Goal: Transaction & Acquisition: Purchase product/service

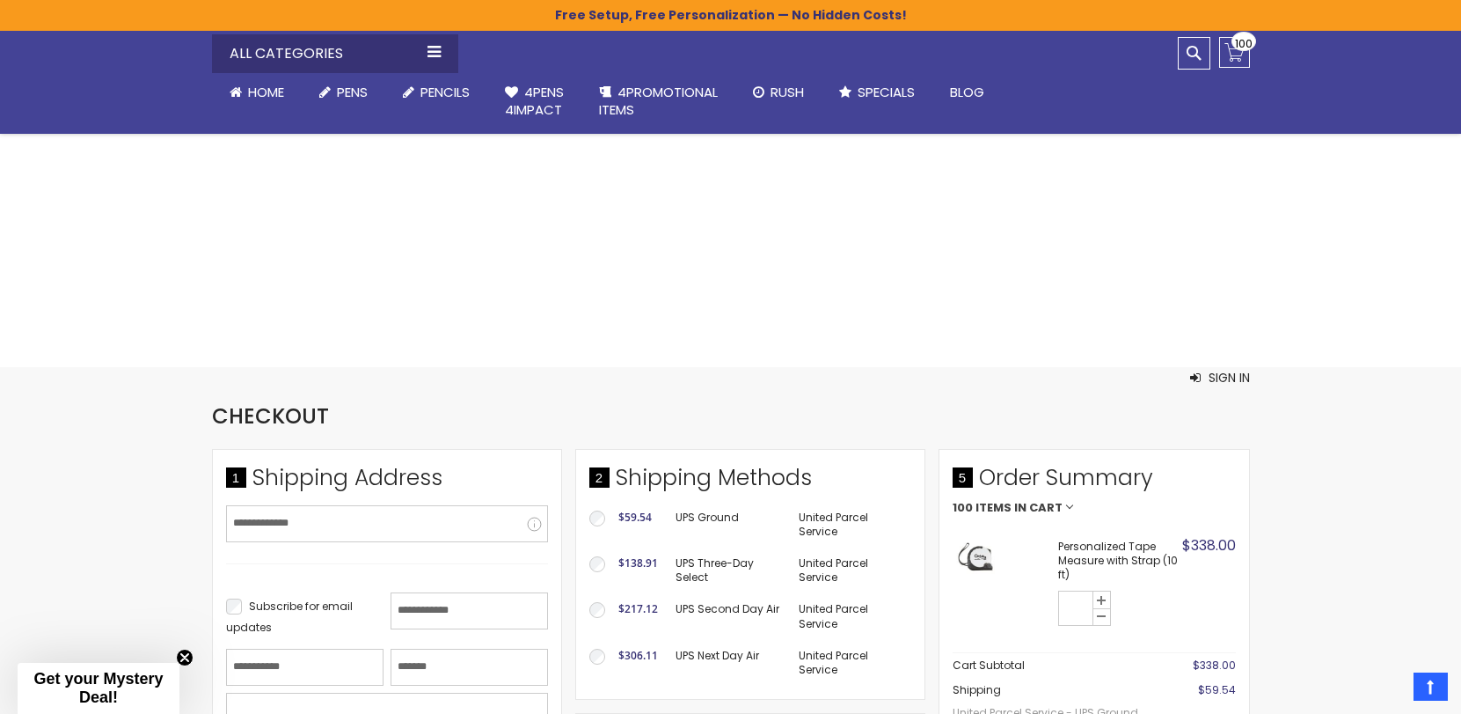
select select "*"
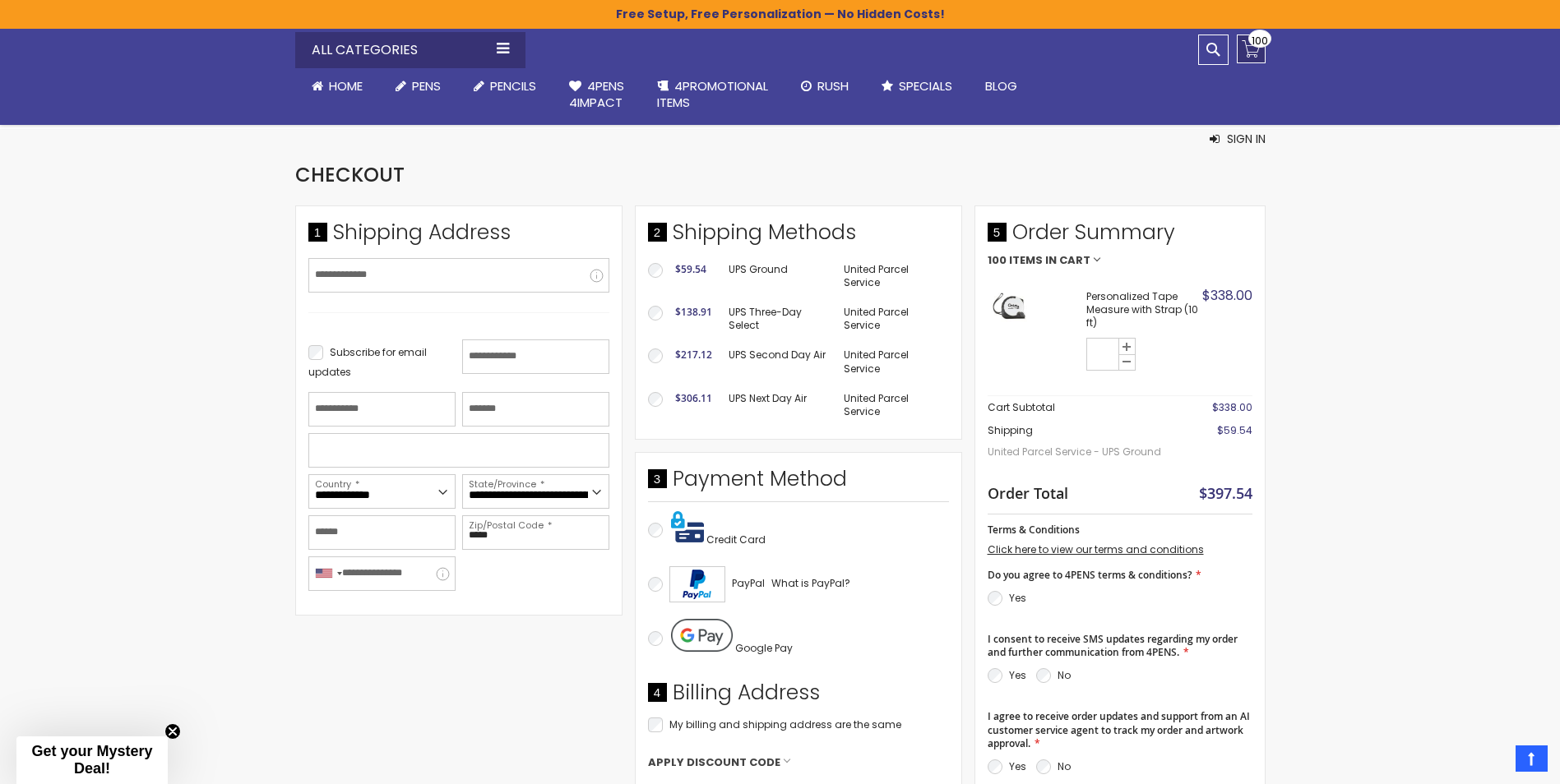
click at [1251, 51] on link "My Cart $338.00 100 100 items" at bounding box center [1251, 49] width 29 height 29
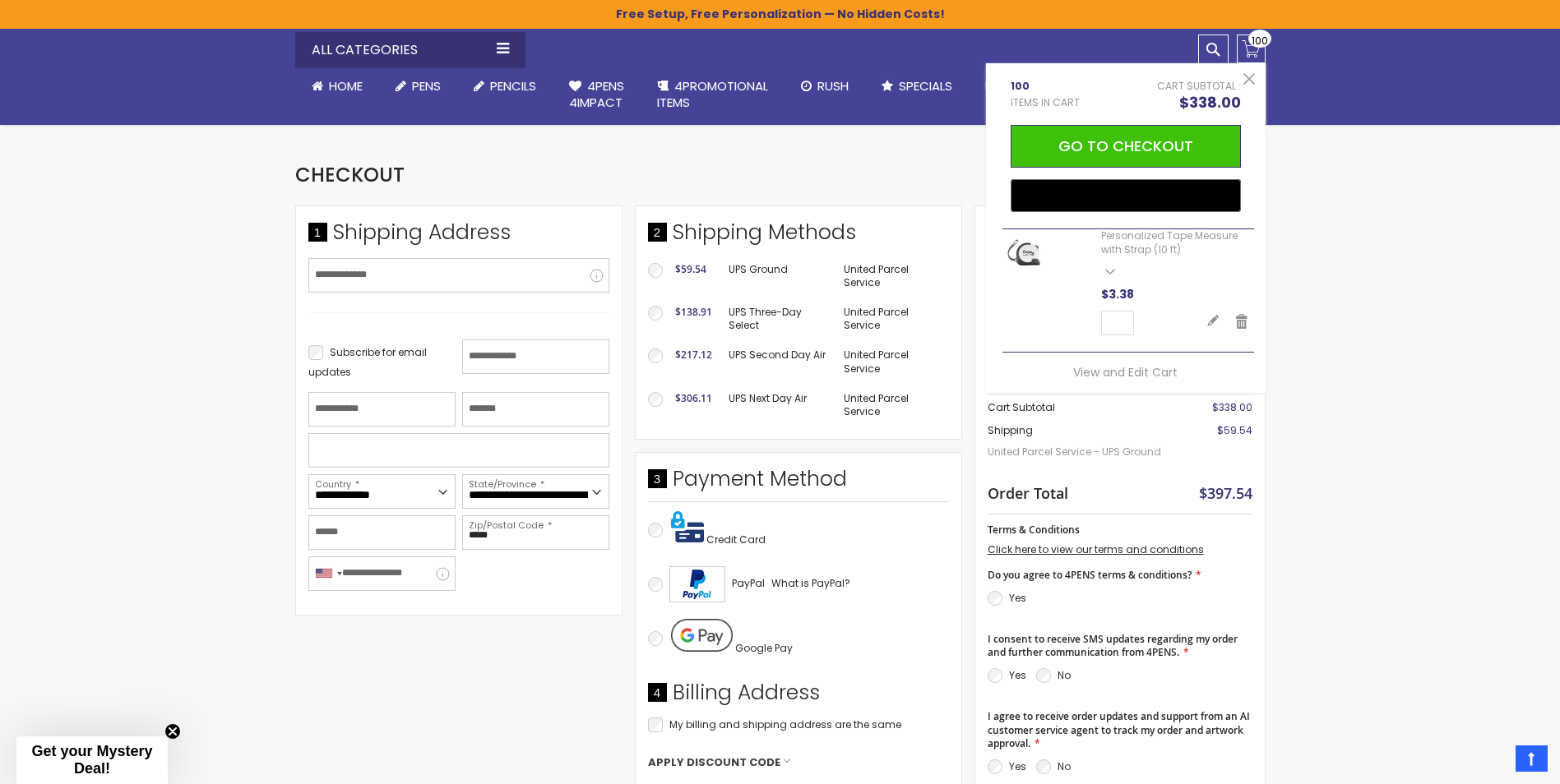
click at [1336, 225] on div "Skip to Content sample Wishlist Sign Out Sign In Sign In Login Forgot Your Pass…" at bounding box center [780, 698] width 1560 height 1953
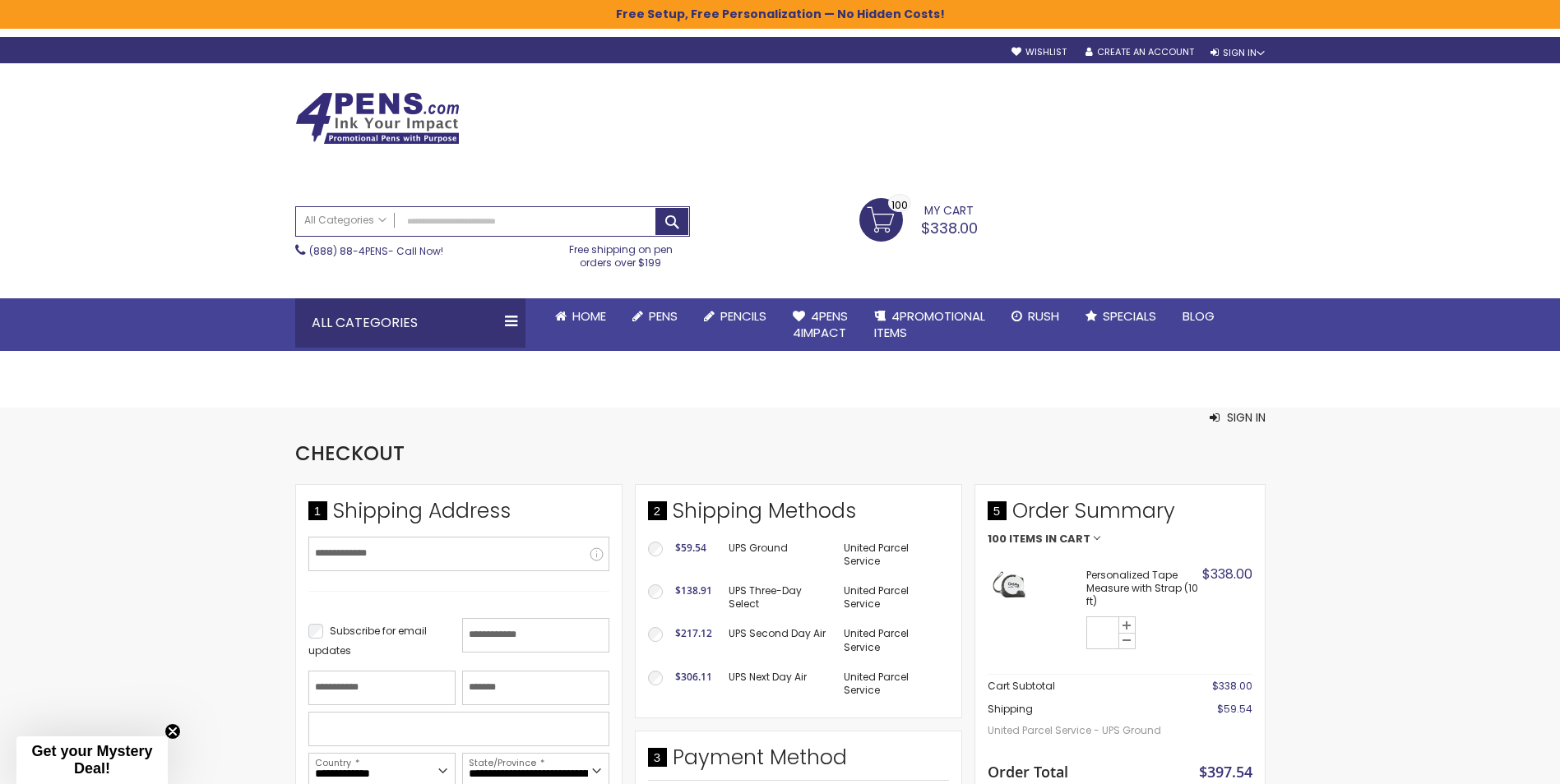
click at [866, 213] on link "My Cart $338.00 100 100 items" at bounding box center [918, 219] width 119 height 41
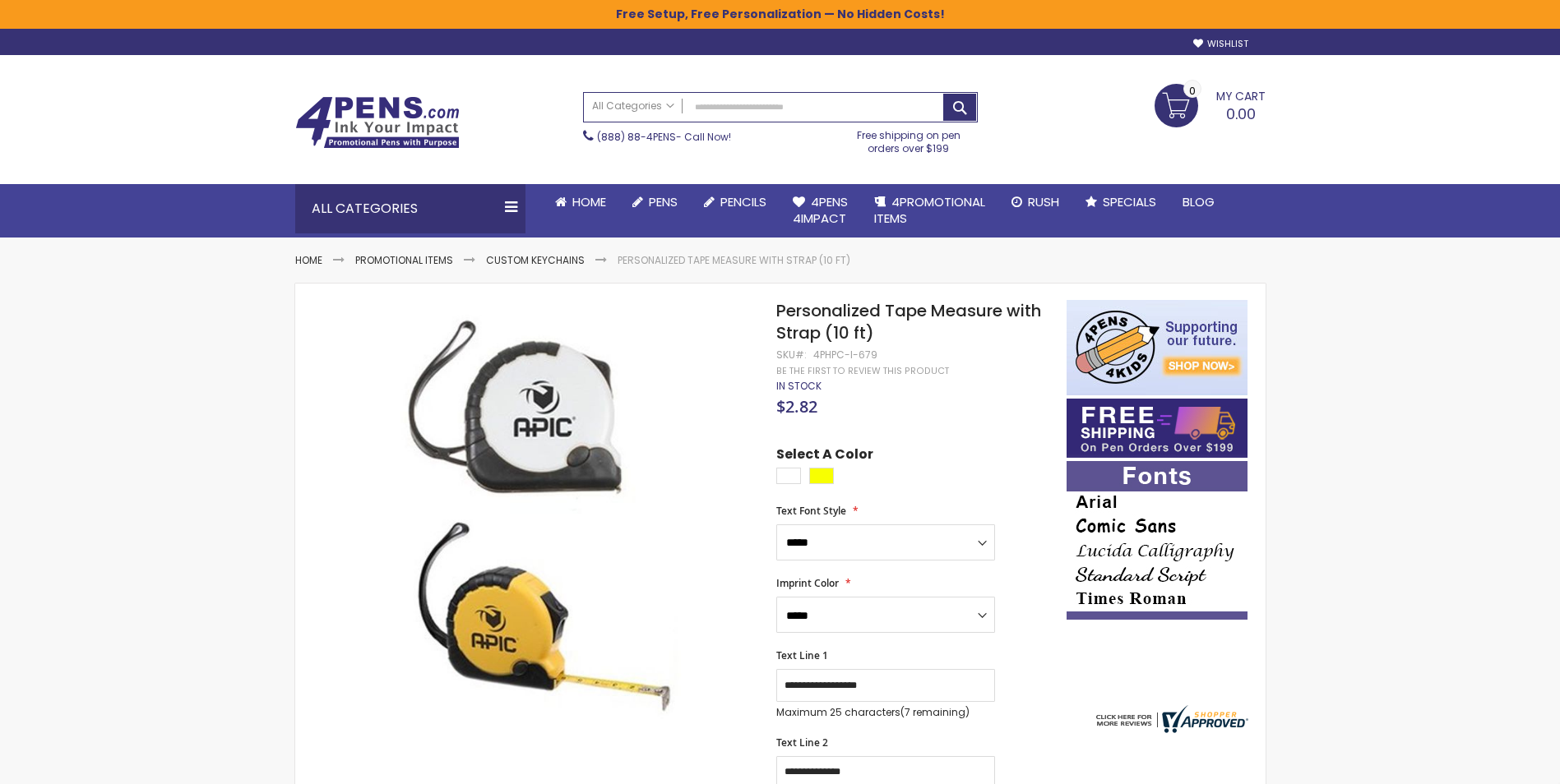
select select "*****"
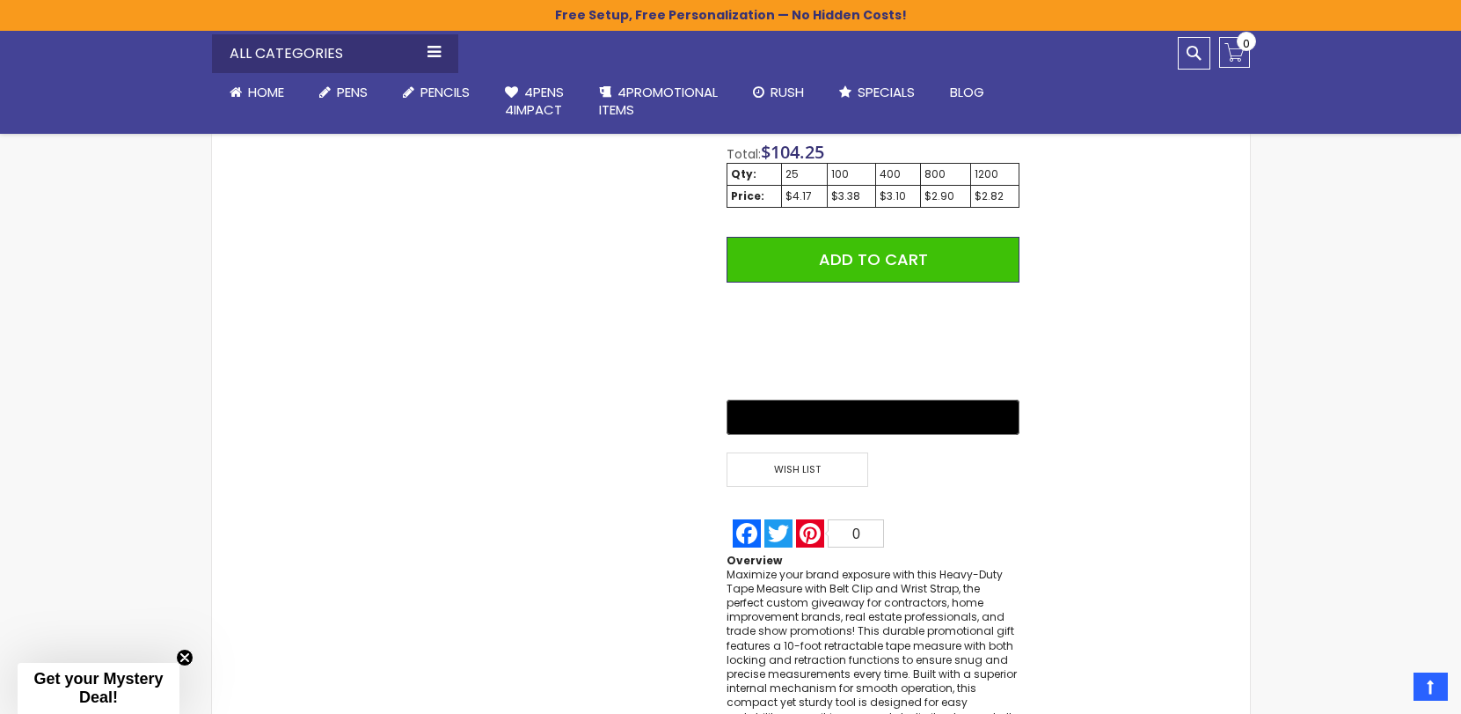
scroll to position [1320, 0]
